Goal: Check status: Check status

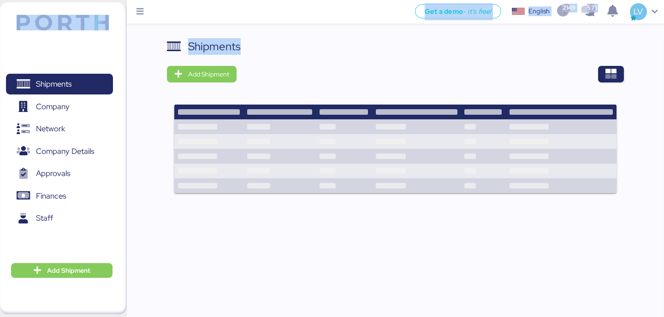
drag, startPoint x: 0, startPoint y: 0, endPoint x: 560, endPoint y: 54, distance: 562.3
click at [557, 53] on div "Get a demo - it’s free! Get a demo English Inglés English 2149 571 LV Shipments…" at bounding box center [332, 164] width 664 height 328
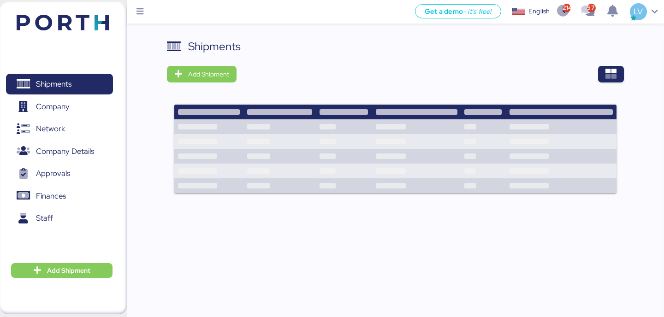
click at [626, 67] on div "Shipments Add Shipment" at bounding box center [395, 183] width 537 height 290
click at [609, 76] on icon "button" at bounding box center [610, 74] width 11 height 11
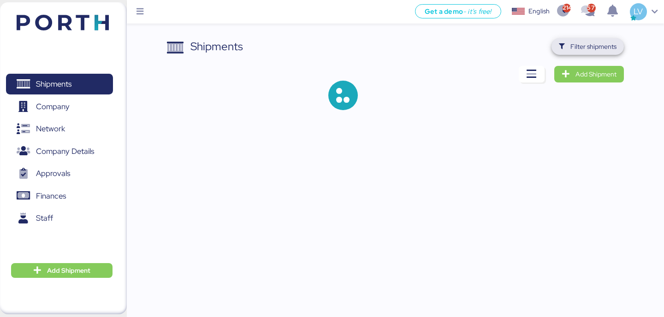
click at [608, 43] on span "Filter shipments" at bounding box center [593, 46] width 46 height 11
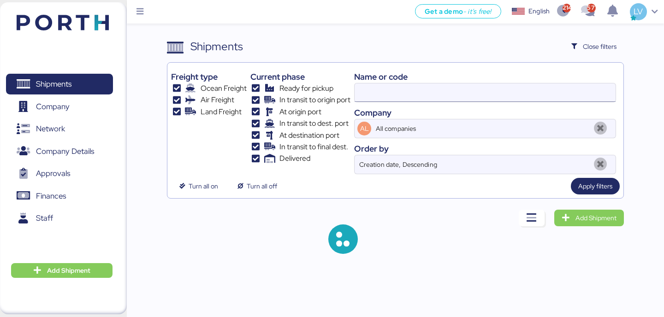
click at [533, 99] on input at bounding box center [485, 92] width 261 height 18
paste input "TYOFD9212900"
type input "oneyTYOFD9212900"
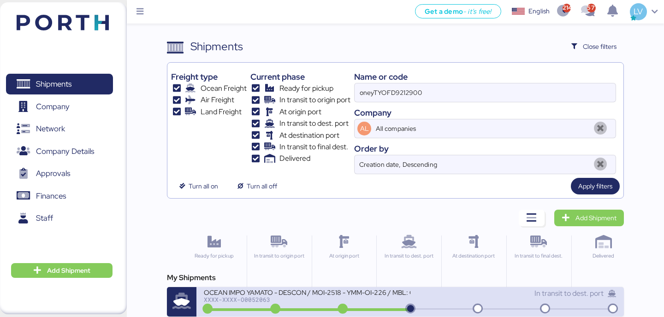
click at [376, 295] on div "OCEAN IMPO YAMATO - DESCON / MOI-2518 - YMM-OI-226 / MBL: ONEYTYOFD9212900 - HB…" at bounding box center [307, 292] width 206 height 8
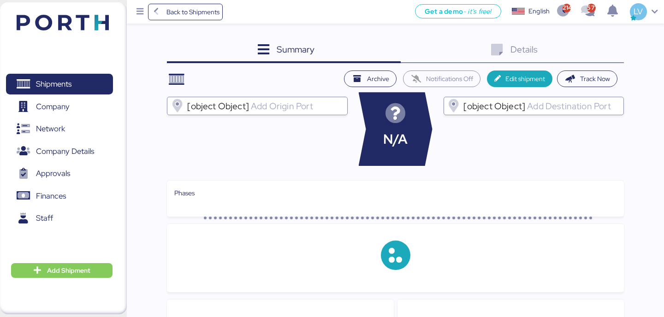
click at [602, 44] on div "Details 0" at bounding box center [512, 50] width 223 height 25
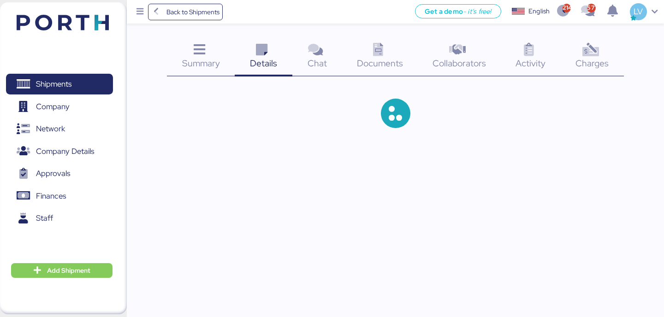
click at [598, 56] on icon at bounding box center [590, 49] width 20 height 13
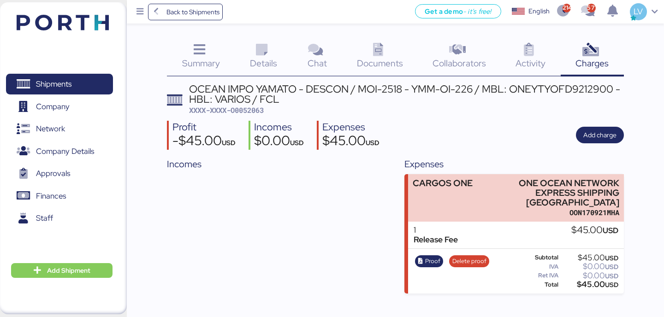
click at [383, 53] on icon at bounding box center [378, 49] width 20 height 13
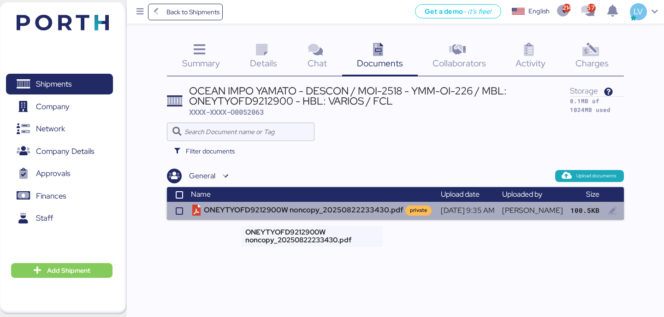
click at [277, 205] on td "ONEYTYOFD9212900W noncopy_20250822233430.pdf private" at bounding box center [312, 211] width 250 height 18
